Goal: Navigation & Orientation: Find specific page/section

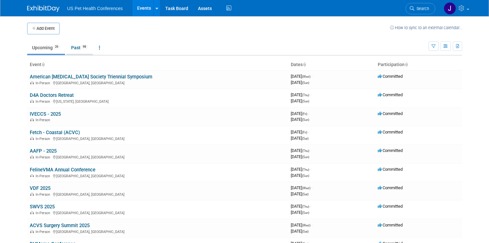
click at [84, 52] on link "Past 98" at bounding box center [79, 47] width 27 height 12
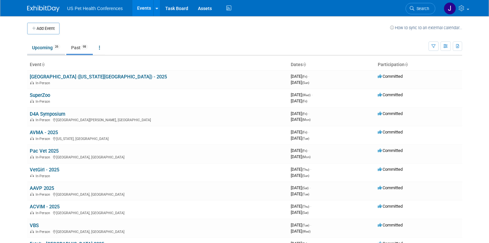
click at [38, 52] on link "Upcoming 26" at bounding box center [46, 47] width 38 height 12
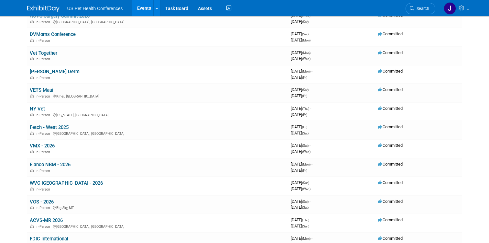
scroll to position [210, 0]
